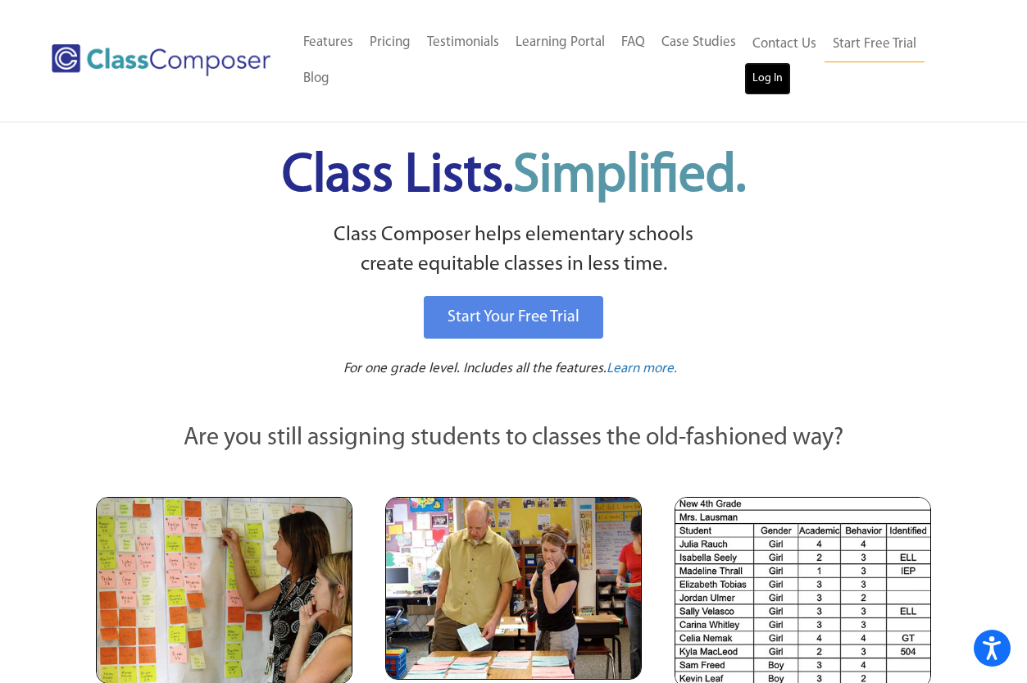
click at [782, 89] on link "Log In" at bounding box center [767, 78] width 47 height 33
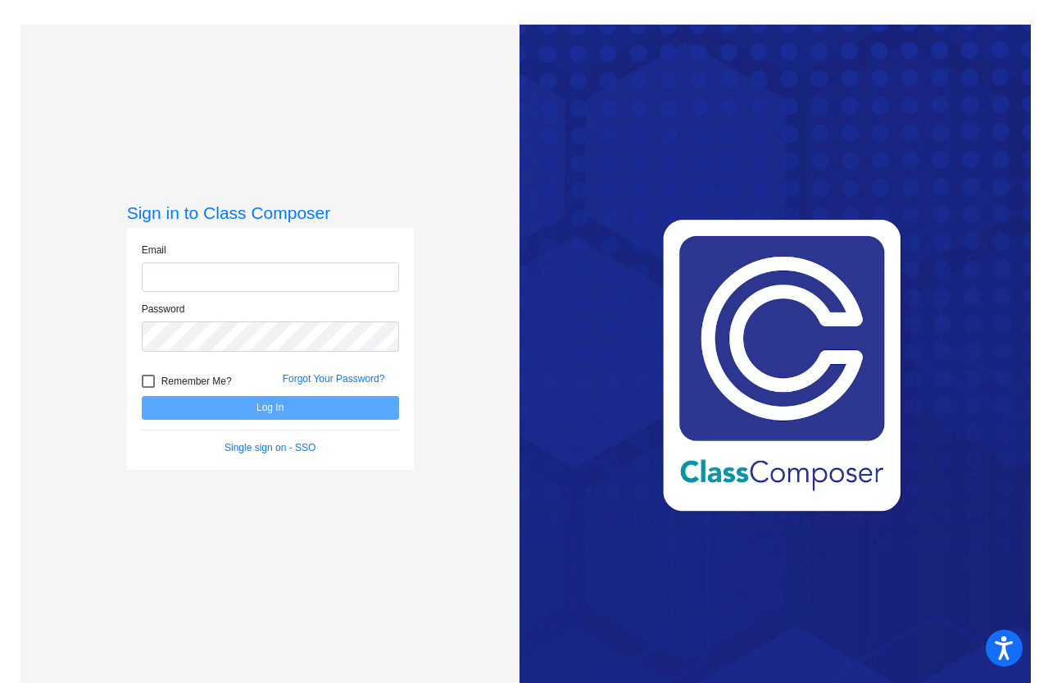
type input "skouretas@lehsd.org"
drag, startPoint x: 256, startPoint y: 389, endPoint x: 255, endPoint y: 419, distance: 29.5
click at [256, 390] on div "Remember Me?" at bounding box center [200, 383] width 141 height 25
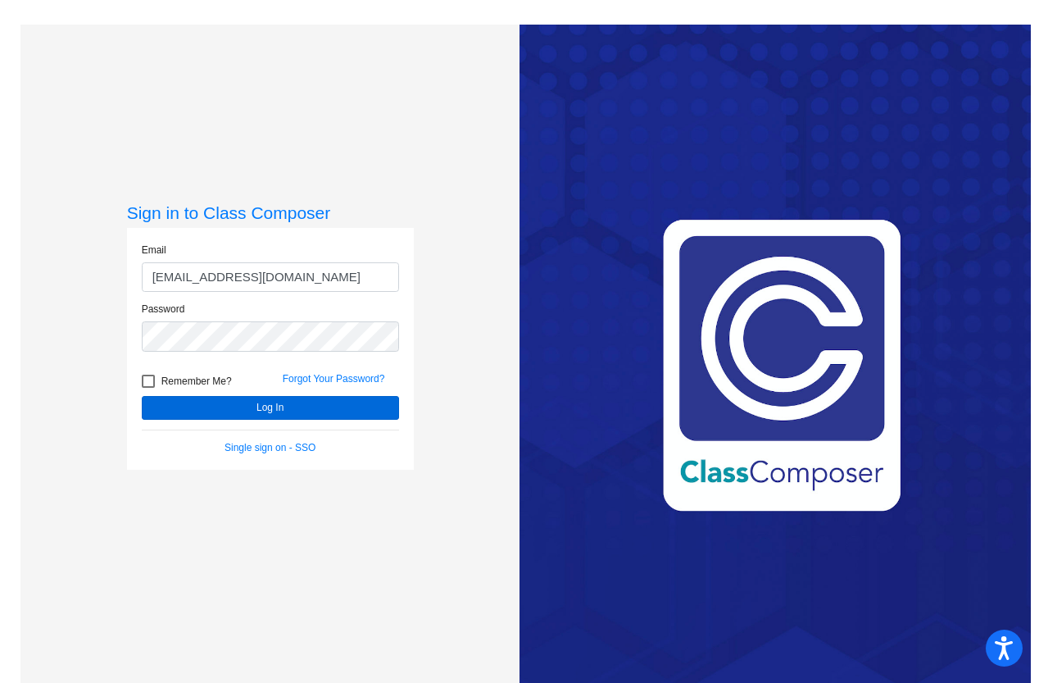
click at [255, 420] on form "Email skouretas@lehsd.org Password Remember Me? Forgot Your Password? Log In Si…" at bounding box center [270, 349] width 257 height 212
click at [272, 403] on button "Log In" at bounding box center [270, 408] width 257 height 24
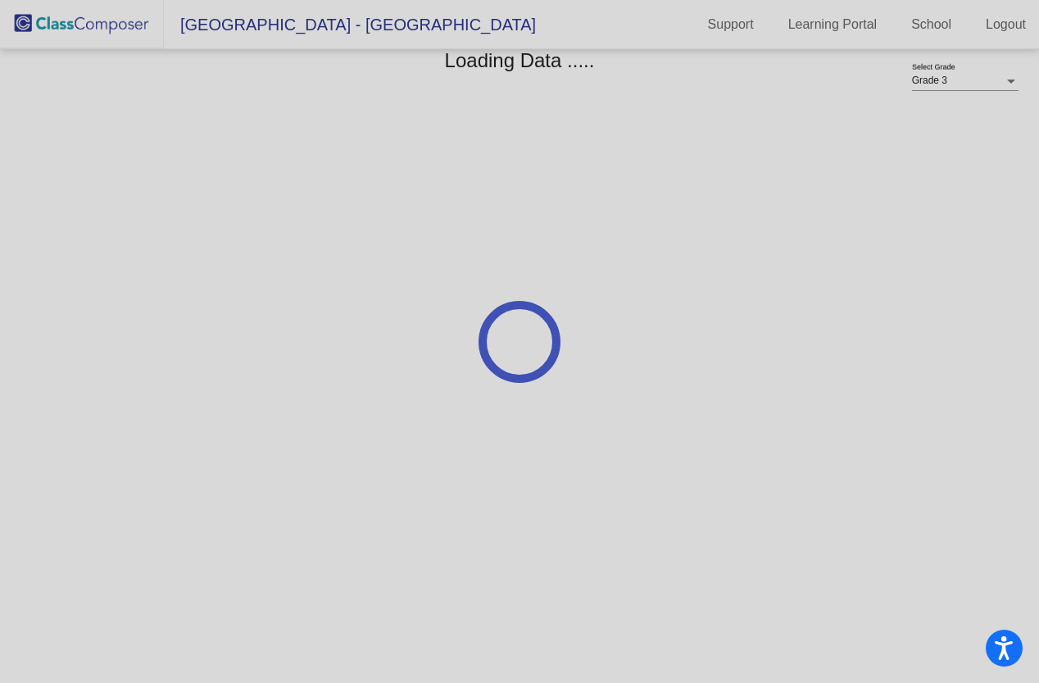
click at [952, 78] on div at bounding box center [519, 341] width 1039 height 683
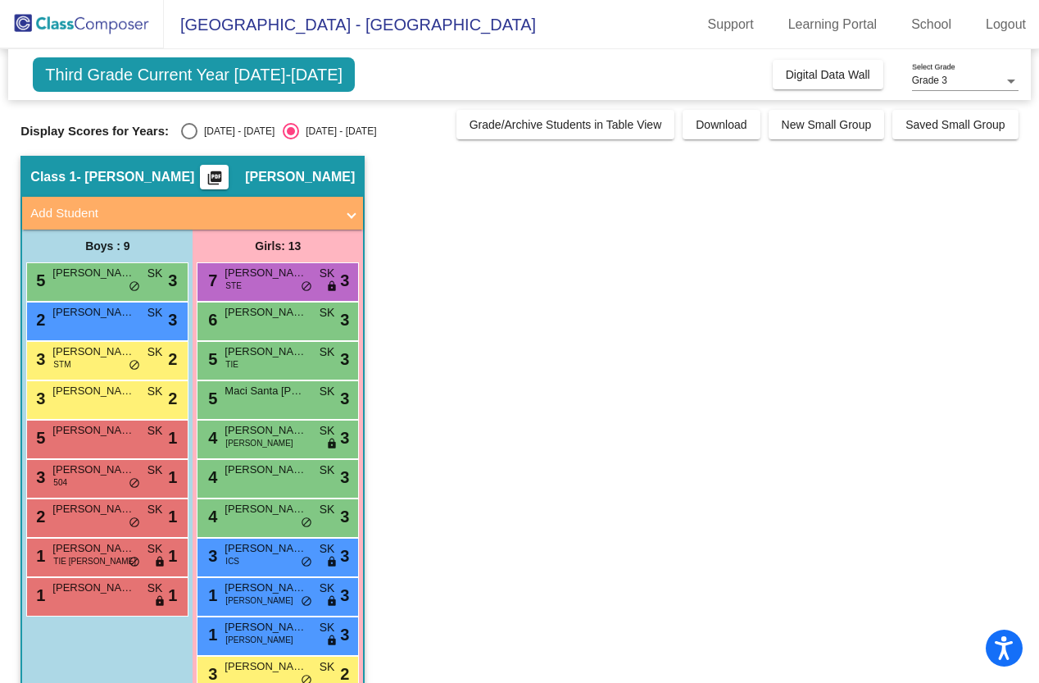
click at [931, 83] on span "Grade 3" at bounding box center [929, 80] width 35 height 11
click at [931, 83] on span "Grade 3" at bounding box center [965, 81] width 107 height 30
